Goal: Book appointment/travel/reservation

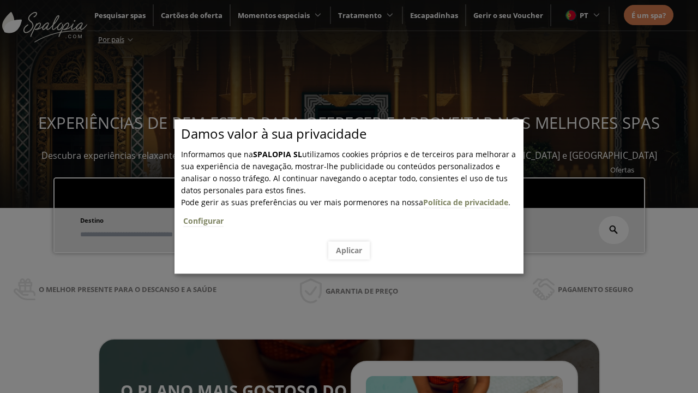
scroll to position [185, 0]
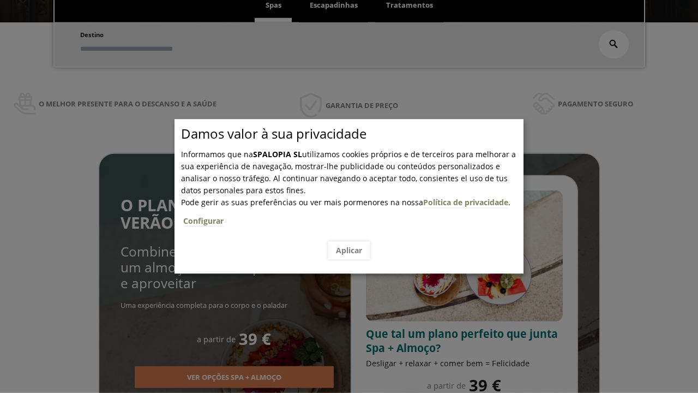
click at [334, 5] on span "Escapadinhas" at bounding box center [334, 5] width 48 height 10
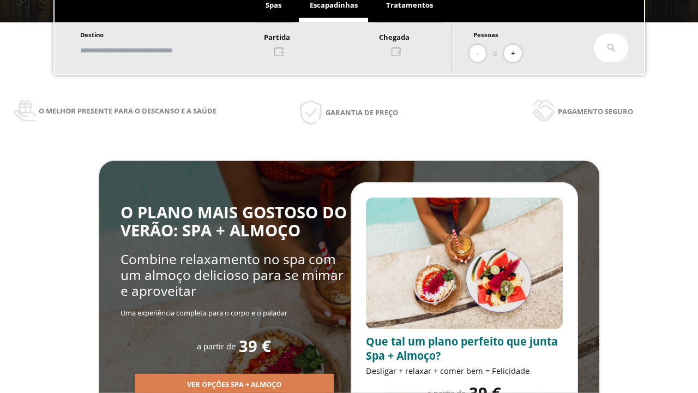
click at [154, 50] on input "text" at bounding box center [145, 50] width 136 height 19
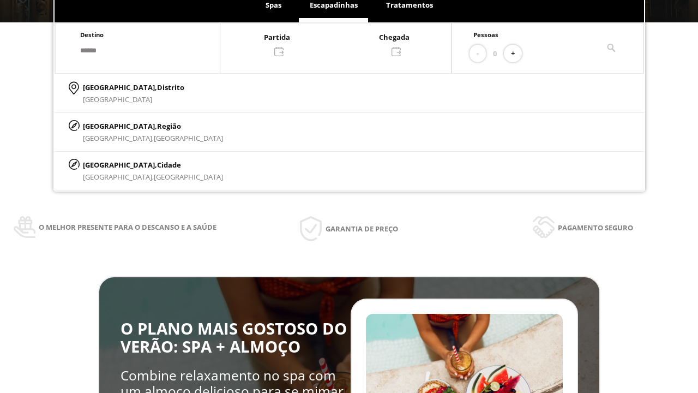
type input "******"
click at [109, 164] on p "[GEOGRAPHIC_DATA], Cidade" at bounding box center [153, 165] width 140 height 12
click at [347, 43] on div at bounding box center [335, 44] width 231 height 26
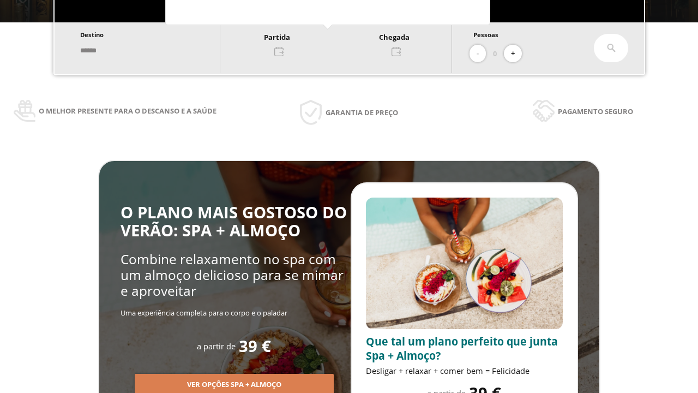
scroll to position [21, 0]
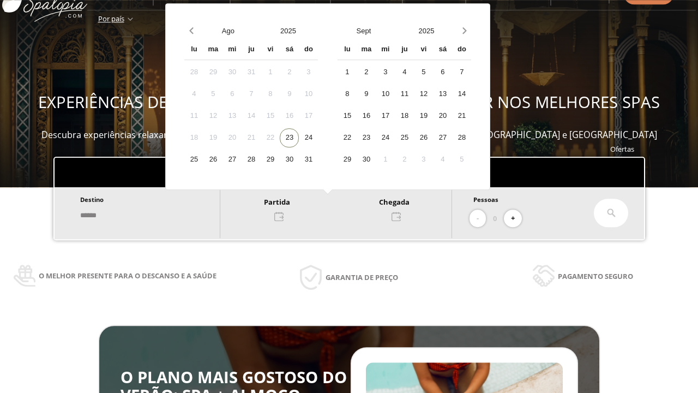
click at [203, 169] on div "25" at bounding box center [193, 159] width 19 height 19
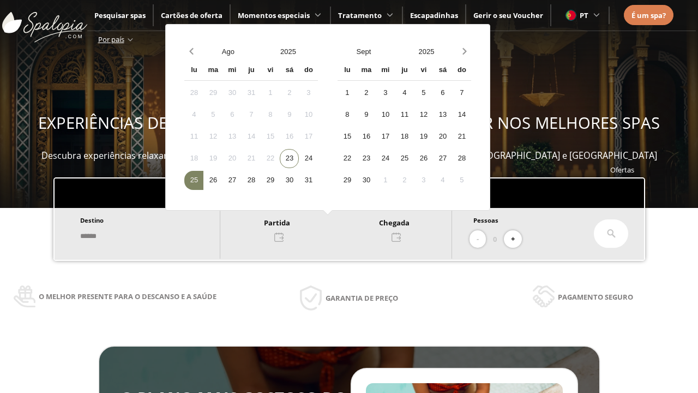
click at [222, 180] on div "26" at bounding box center [212, 180] width 19 height 19
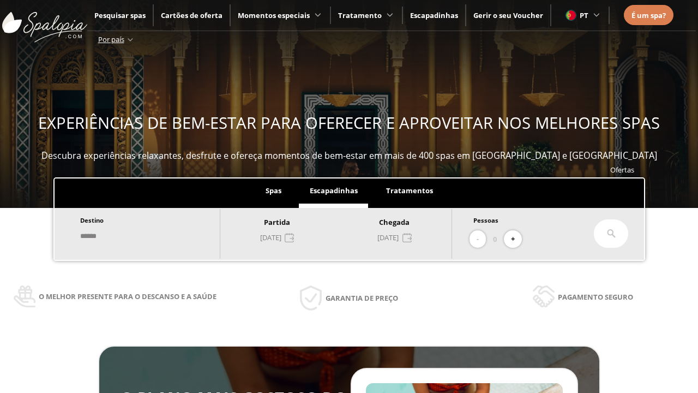
click at [516, 239] on button "+" at bounding box center [513, 239] width 18 height 18
click at [611, 233] on icon at bounding box center [611, 233] width 9 height 9
